Goal: Understand site structure: Understand site structure

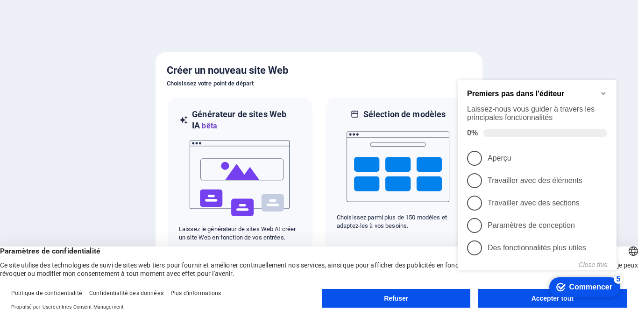
click div "checkmark Commencer 5 Premiers pas dans l'éditeur Laissez-nous vous guider à tr…"
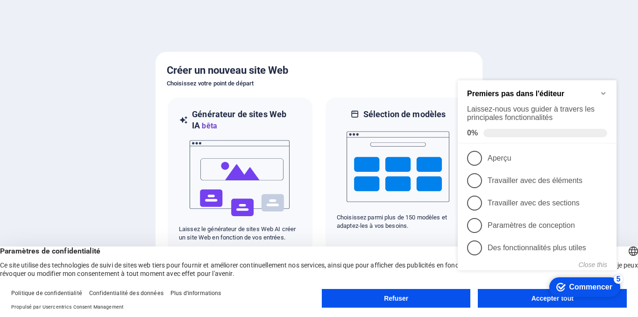
click at [490, 303] on appcues-checklist "Liste de contrôle d'aide contextuelle présente à l'écran" at bounding box center [539, 187] width 170 height 232
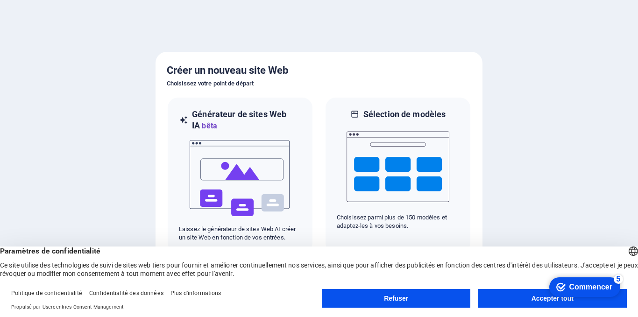
click at [487, 305] on button "Accepter tout" at bounding box center [552, 298] width 149 height 19
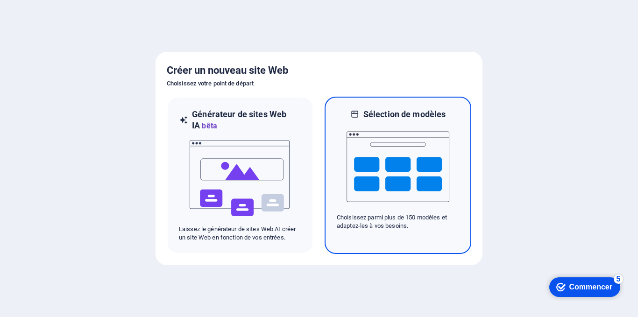
click at [364, 218] on font "Choisissez parmi plus de 150 modèles et adaptez-les à vos besoins." at bounding box center [392, 221] width 110 height 15
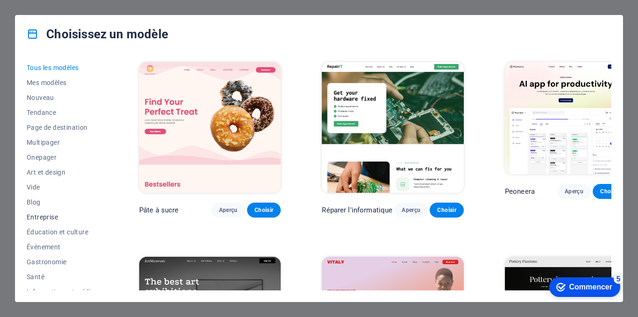
click at [52, 215] on font "Entreprise" at bounding box center [42, 216] width 31 height 7
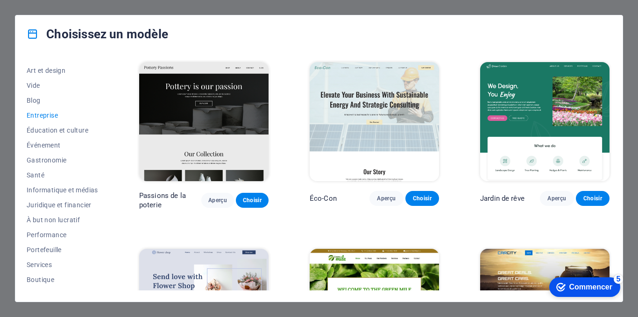
scroll to position [158, 0]
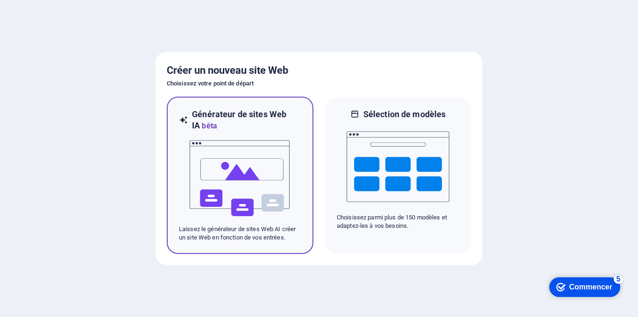
click at [226, 132] on img at bounding box center [240, 178] width 103 height 93
